Goal: Task Accomplishment & Management: Use online tool/utility

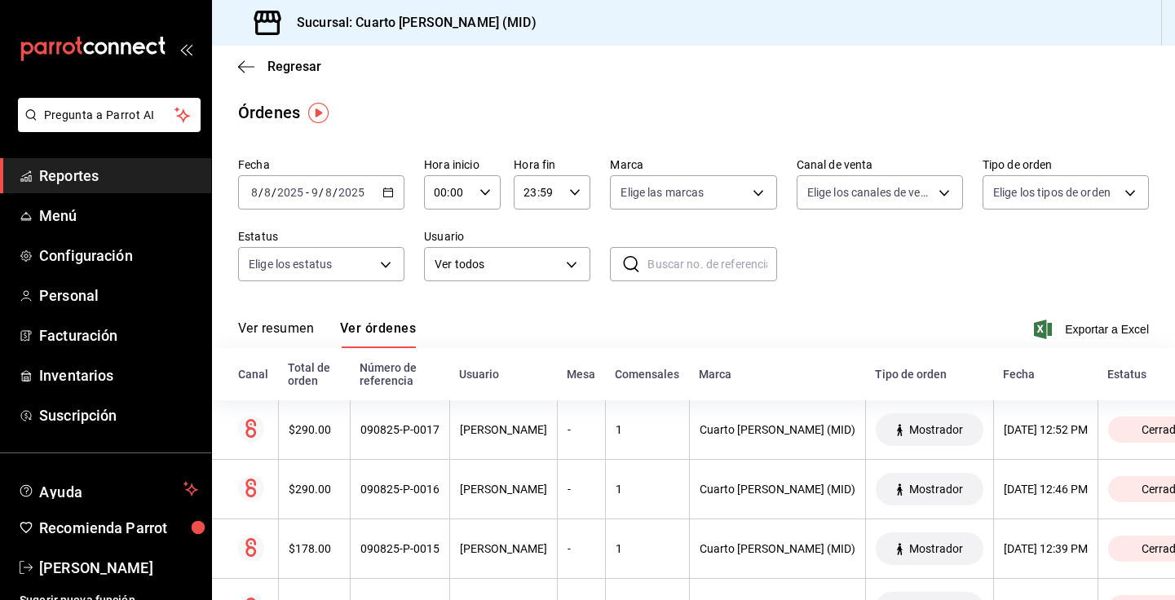
click at [236, 77] on div "Regresar" at bounding box center [693, 67] width 963 height 42
click at [232, 71] on div "Regresar" at bounding box center [693, 67] width 963 height 42
click at [244, 69] on icon "button" at bounding box center [246, 67] width 16 height 15
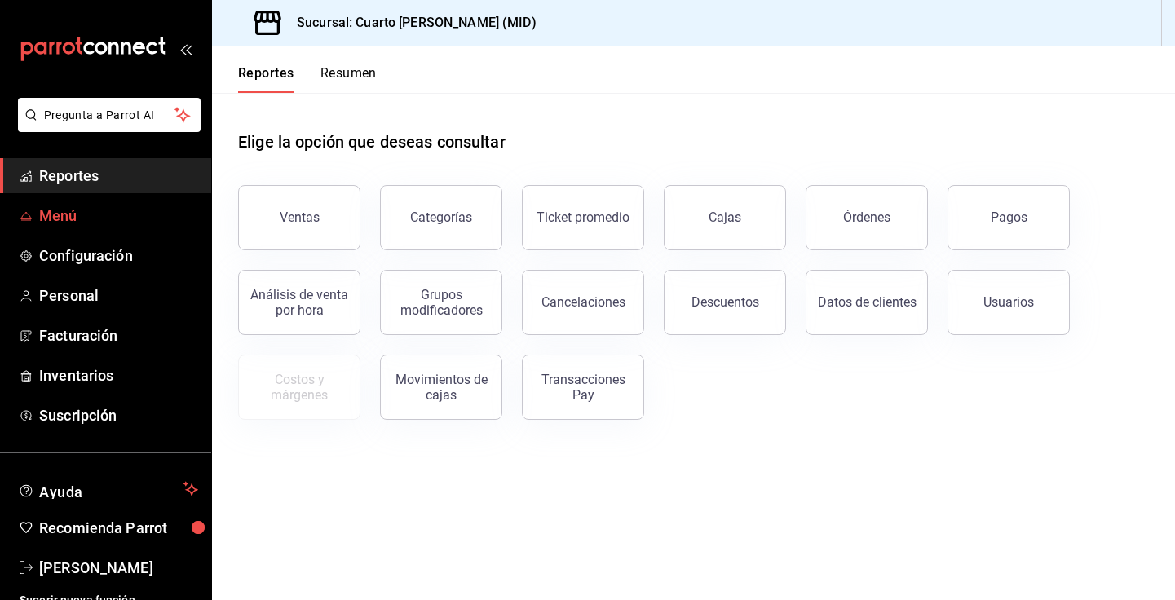
click at [82, 215] on span "Menú" at bounding box center [118, 216] width 159 height 22
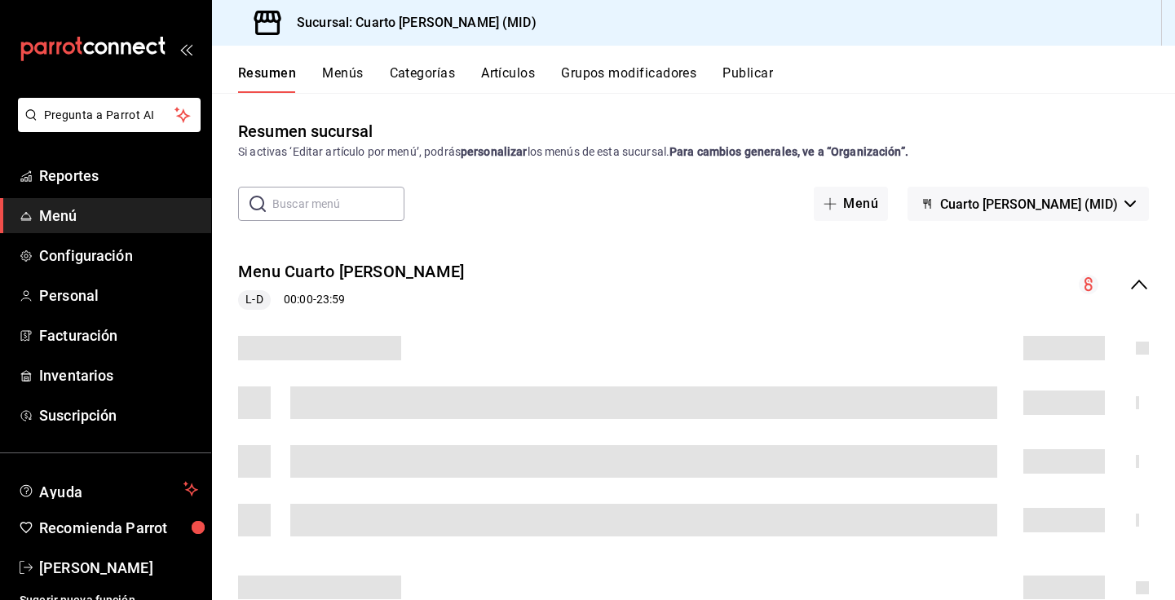
click at [497, 63] on div "Resumen Menús Categorías Artículos Grupos modificadores Publicar" at bounding box center [693, 69] width 963 height 47
click at [497, 68] on button "Artículos" at bounding box center [508, 79] width 54 height 28
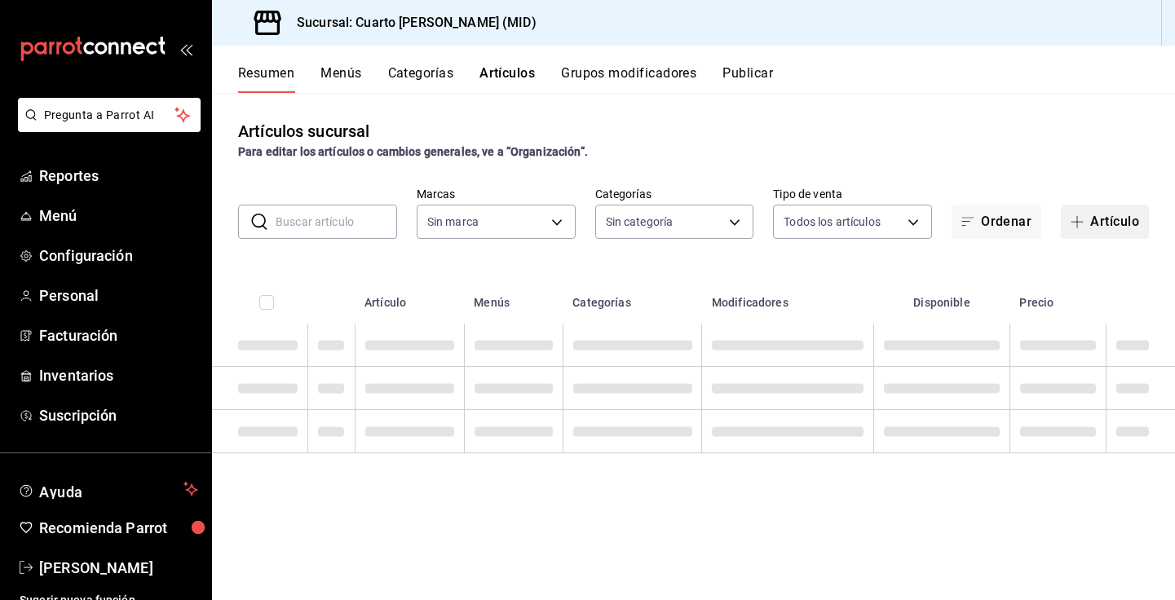
click at [1101, 212] on button "Artículo" at bounding box center [1105, 222] width 88 height 34
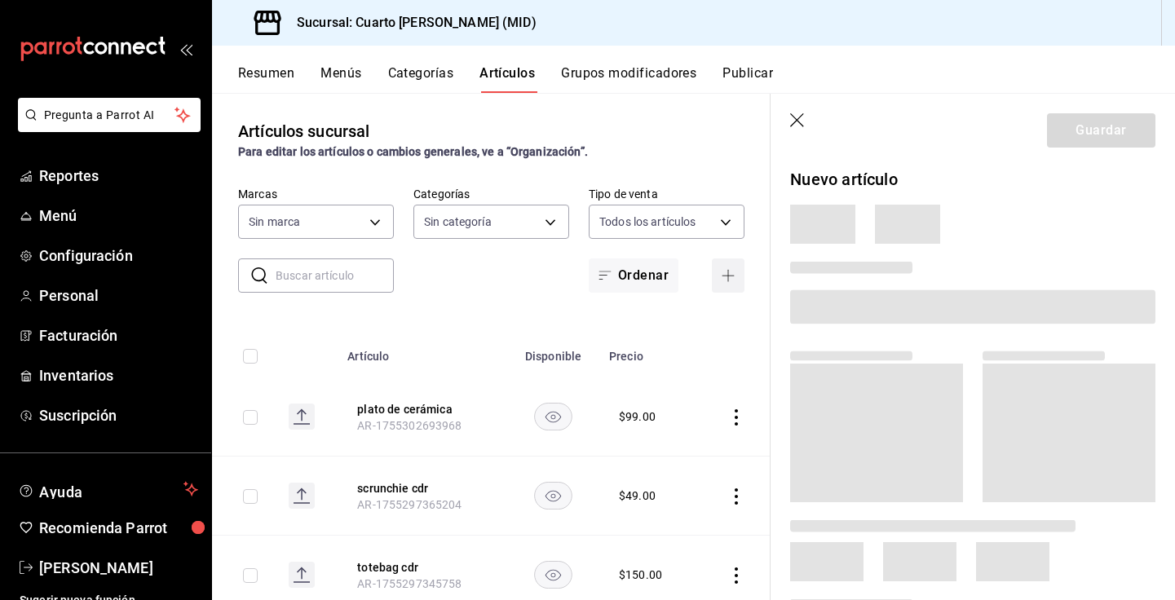
type input "fbcc02f7-780f-4b38-be15-3b9f1ddd6957"
type input "9337de7b-f12f-4046-838f-e1eea326862c,ff8c51d5-140a-4d34-bbd4-8c4bd554a2d9,cc7ef…"
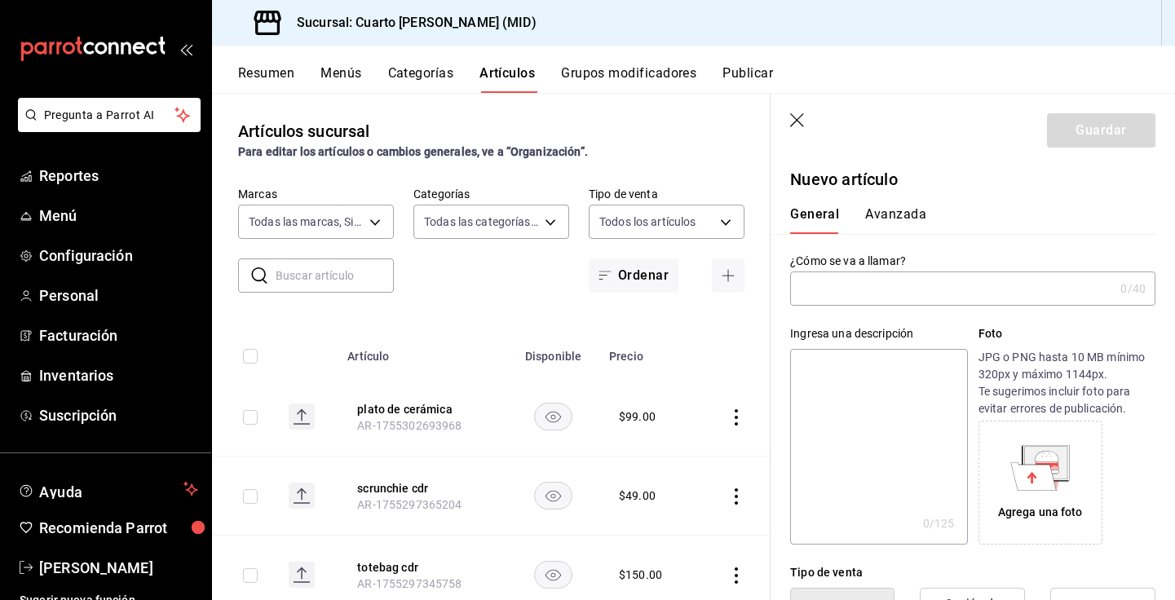
type input "AR-1755731326900"
drag, startPoint x: 874, startPoint y: 290, endPoint x: 834, endPoint y: 291, distance: 40.0
click at [834, 291] on input "[PERSON_NAME]" at bounding box center [948, 288] width 317 height 33
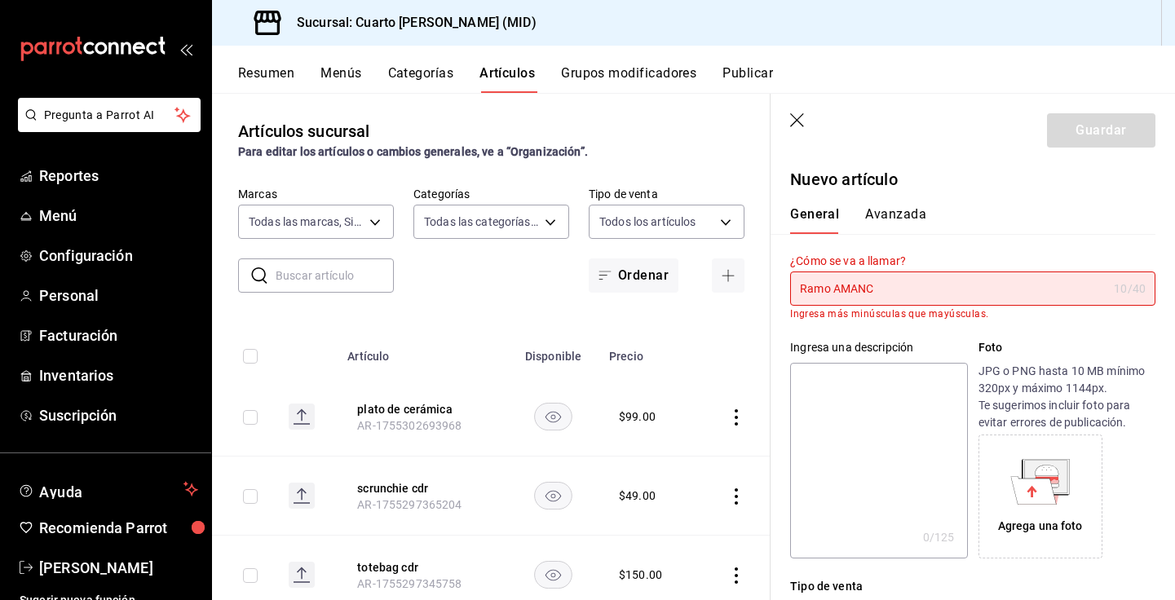
click at [808, 287] on input "Ramo AMANC" at bounding box center [948, 288] width 317 height 33
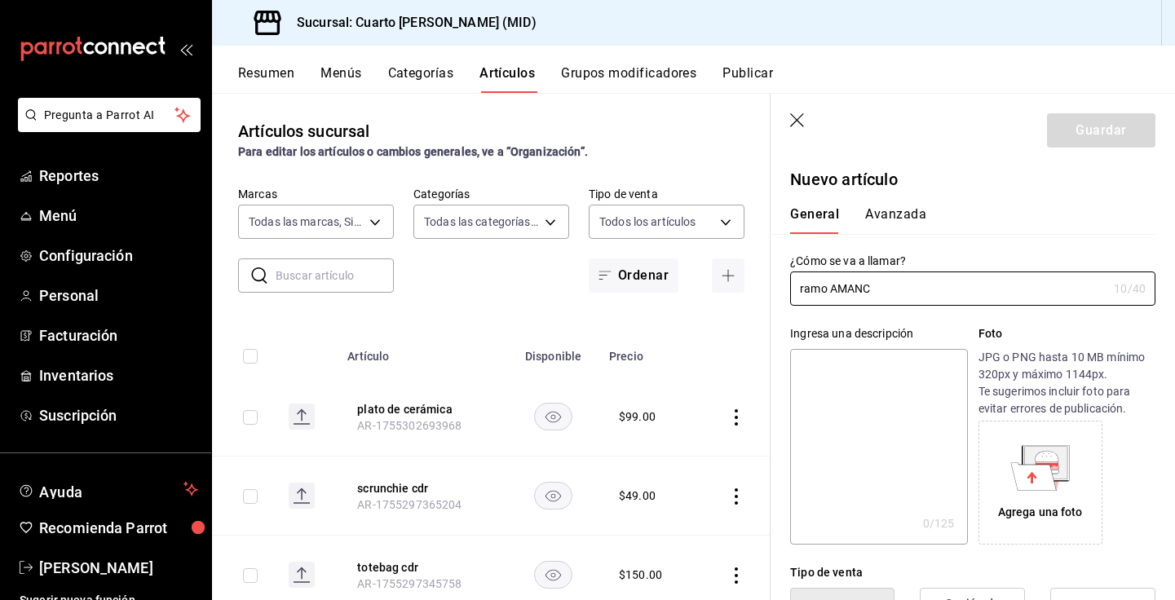
type input "ramo AMANC"
click at [901, 318] on div "Ingresa una descripción x 0 /125 ​ Foto JPG o PNG hasta 10 MB mínimo 320px y má…" at bounding box center [963, 425] width 385 height 239
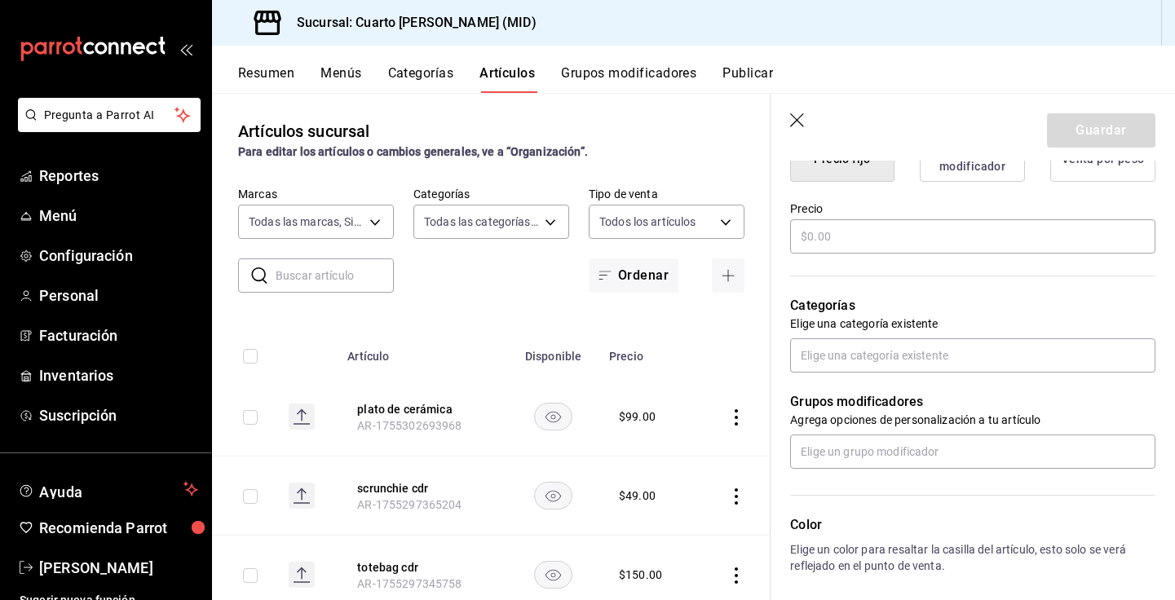
scroll to position [450, 0]
click at [871, 247] on input "text" at bounding box center [972, 238] width 365 height 34
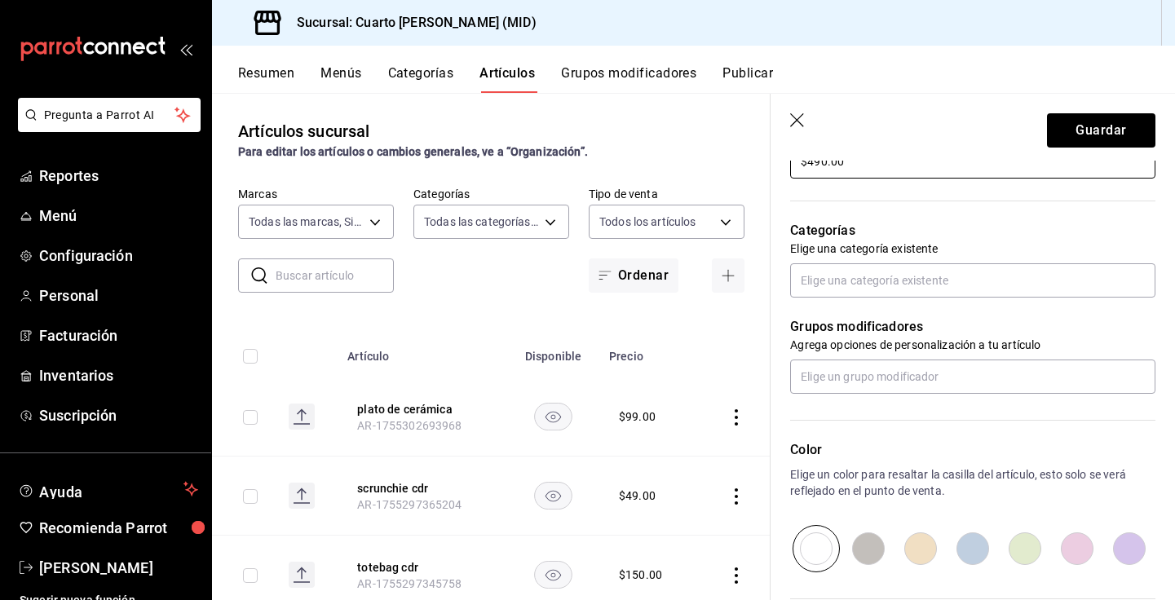
scroll to position [545, 0]
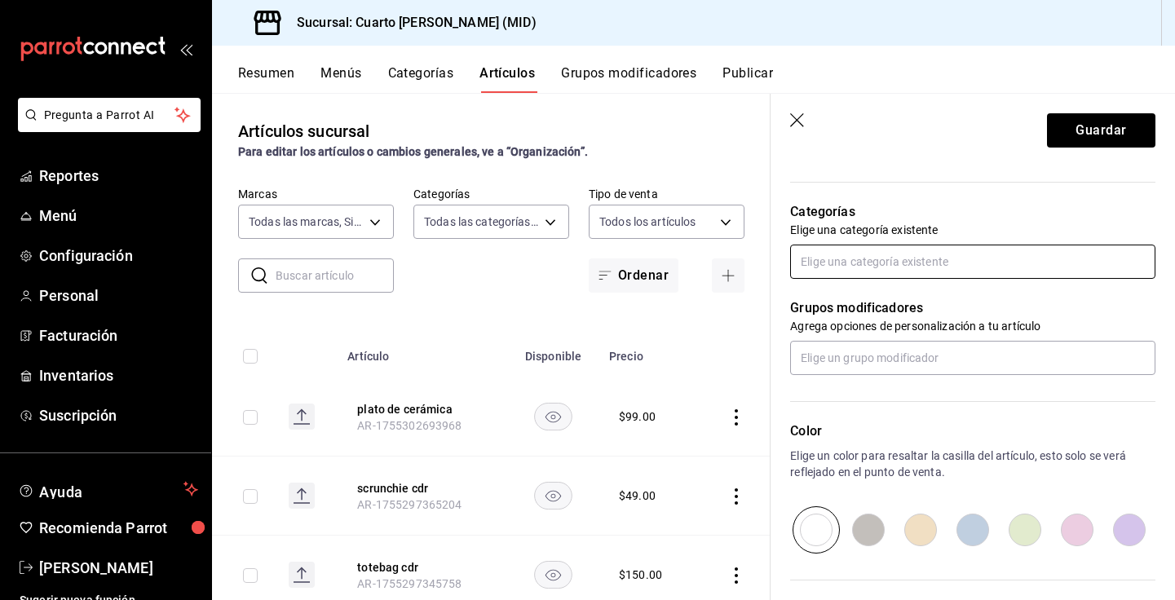
type input "$490.00"
click at [871, 268] on input "text" at bounding box center [972, 262] width 365 height 34
click at [905, 224] on p "Elige una categoría existente" at bounding box center [972, 230] width 365 height 16
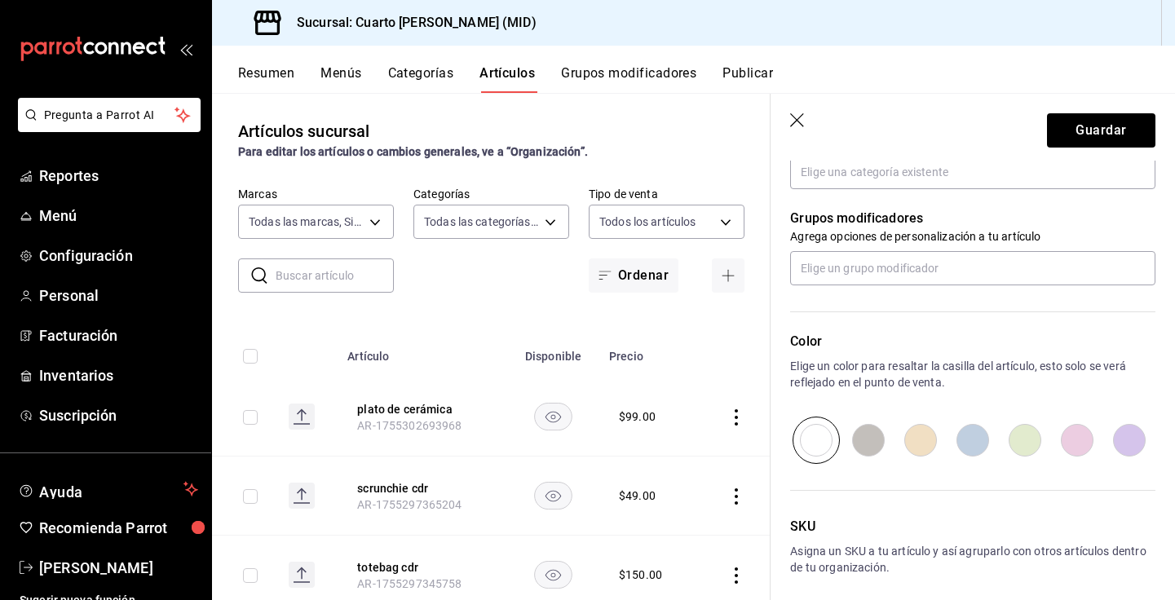
scroll to position [704, 0]
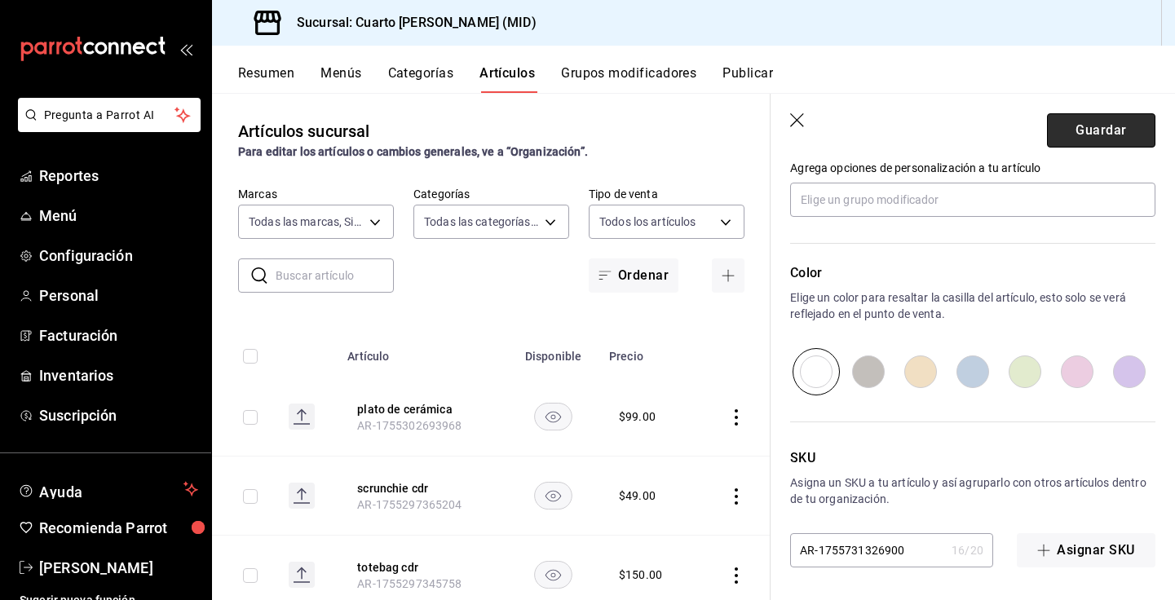
click at [1061, 122] on button "Guardar" at bounding box center [1101, 130] width 108 height 34
